Goal: Communication & Community: Ask a question

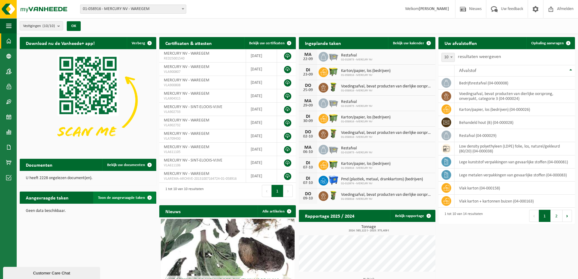
click at [144, 195] on span at bounding box center [149, 197] width 12 height 12
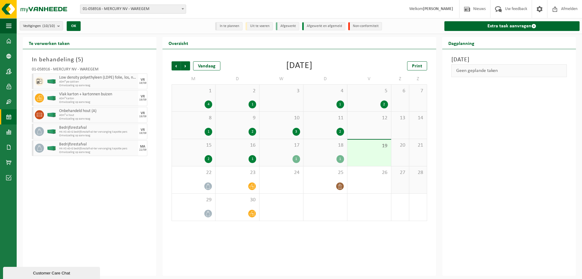
click at [70, 272] on div "Customer Care Chat" at bounding box center [52, 272] width 88 height 5
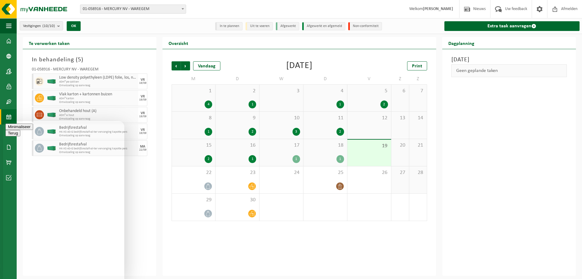
type textarea "hallo wij wachten op dringende ledeging van onze containers die vandaag voorzie…"
click at [143, 147] on div "MA" at bounding box center [142, 147] width 5 height 4
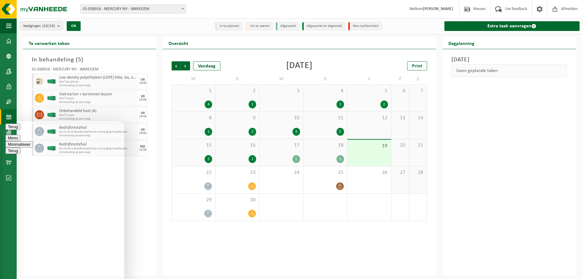
click at [132, 85] on span "Omwisseling op aanvraag" at bounding box center [98, 86] width 78 height 4
